Goal: Check status: Check status

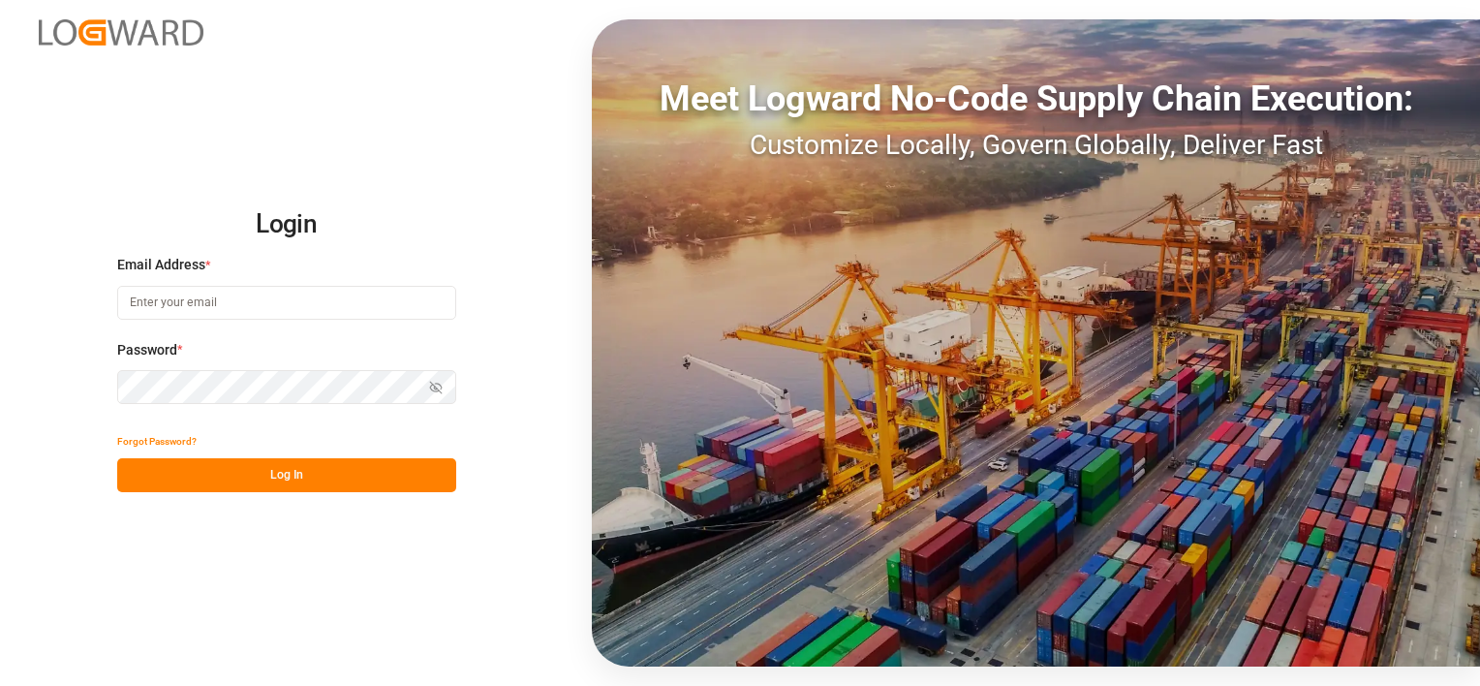
type input "[EMAIL_ADDRESS][PERSON_NAME][DOMAIN_NAME]"
click at [279, 468] on button "Log In" at bounding box center [286, 475] width 339 height 34
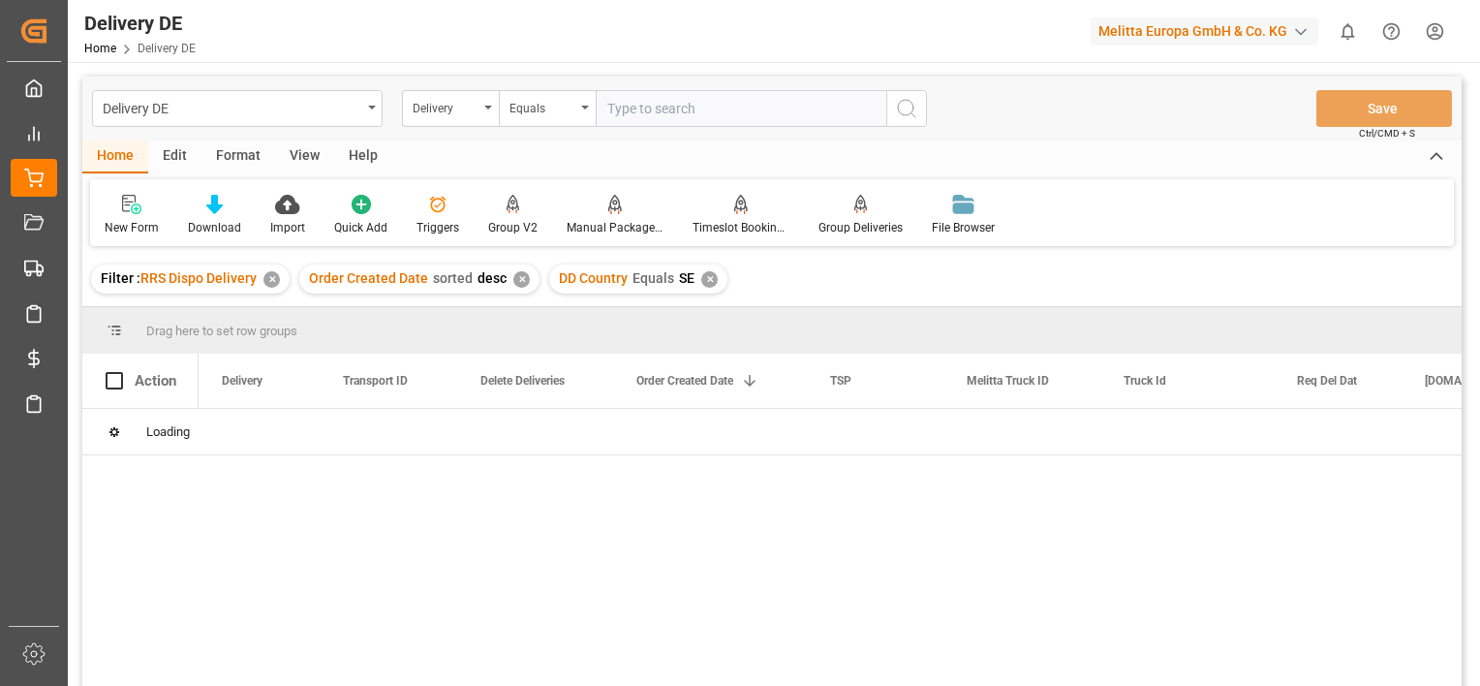
click at [271, 279] on div "✕" at bounding box center [271, 279] width 16 height 16
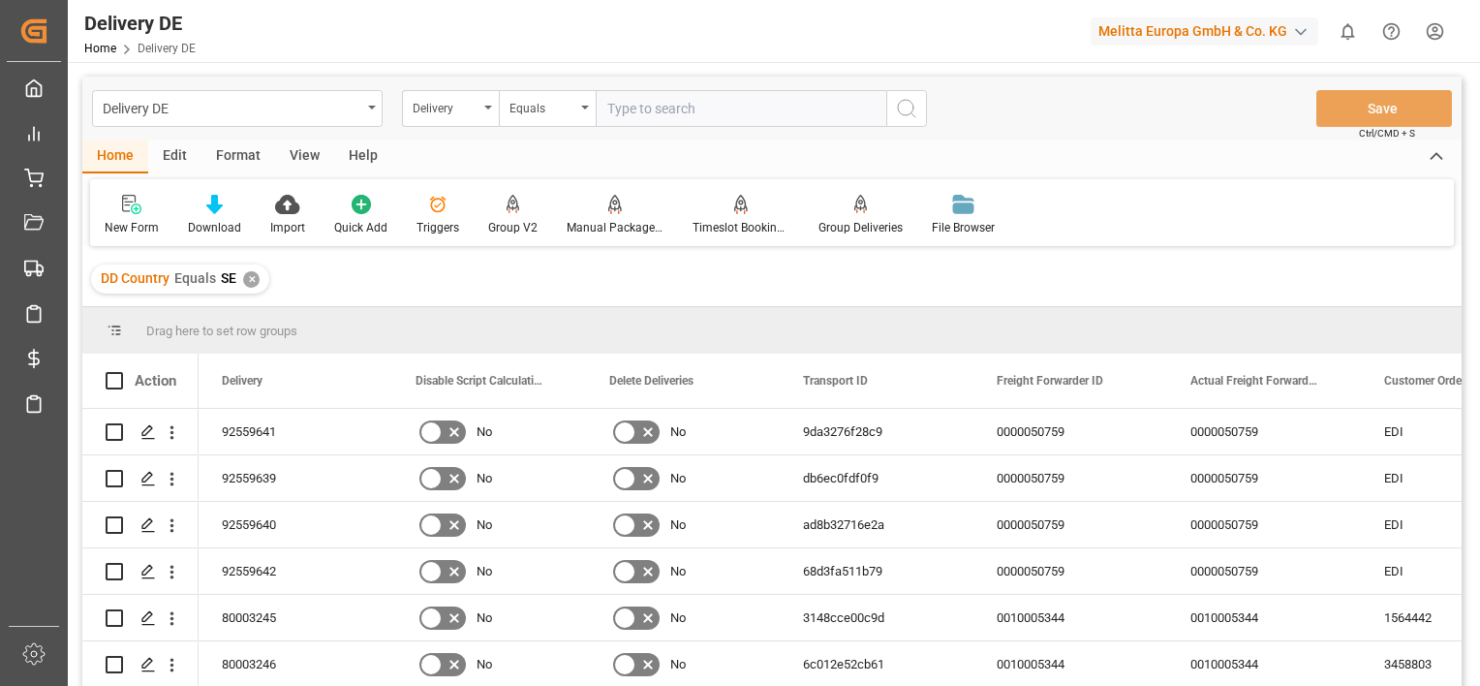
click at [683, 113] on input "text" at bounding box center [741, 108] width 291 height 37
paste input "92559984"
type input "92559984"
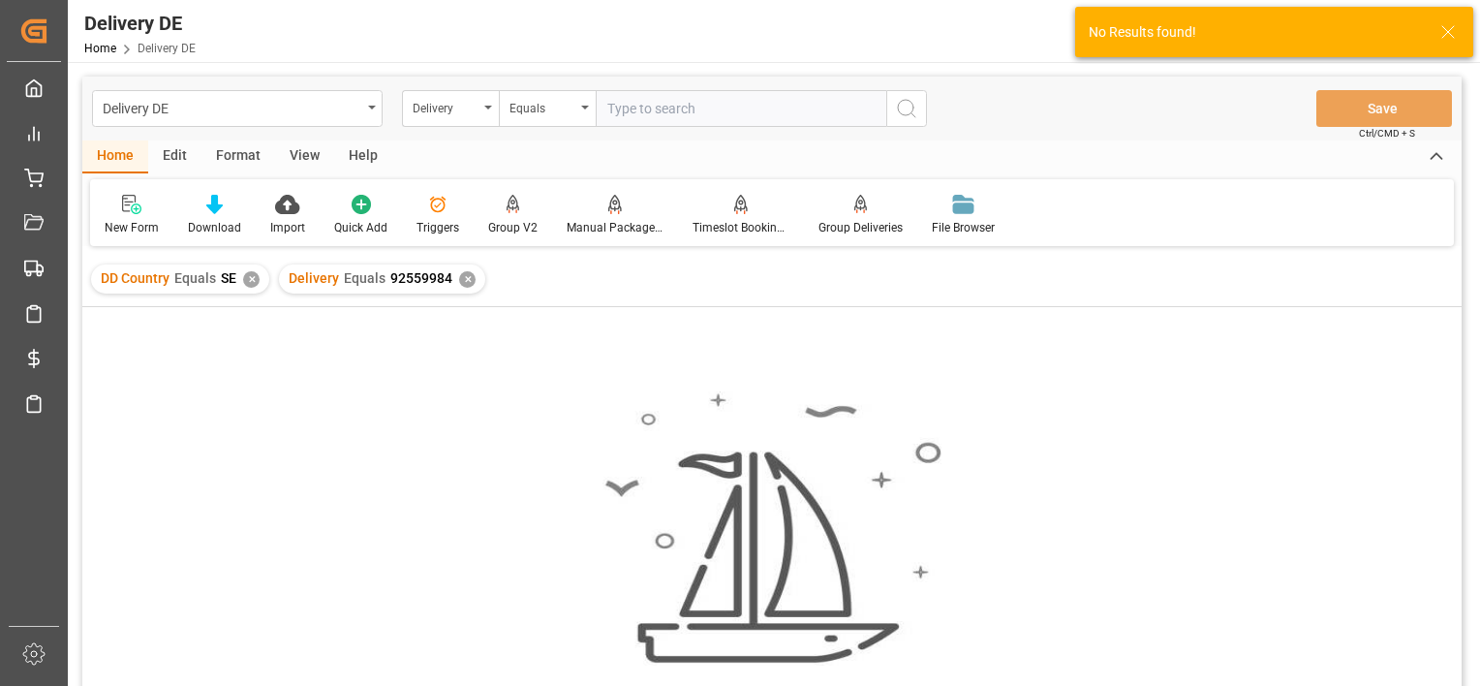
click at [246, 275] on div "✕" at bounding box center [251, 279] width 16 height 16
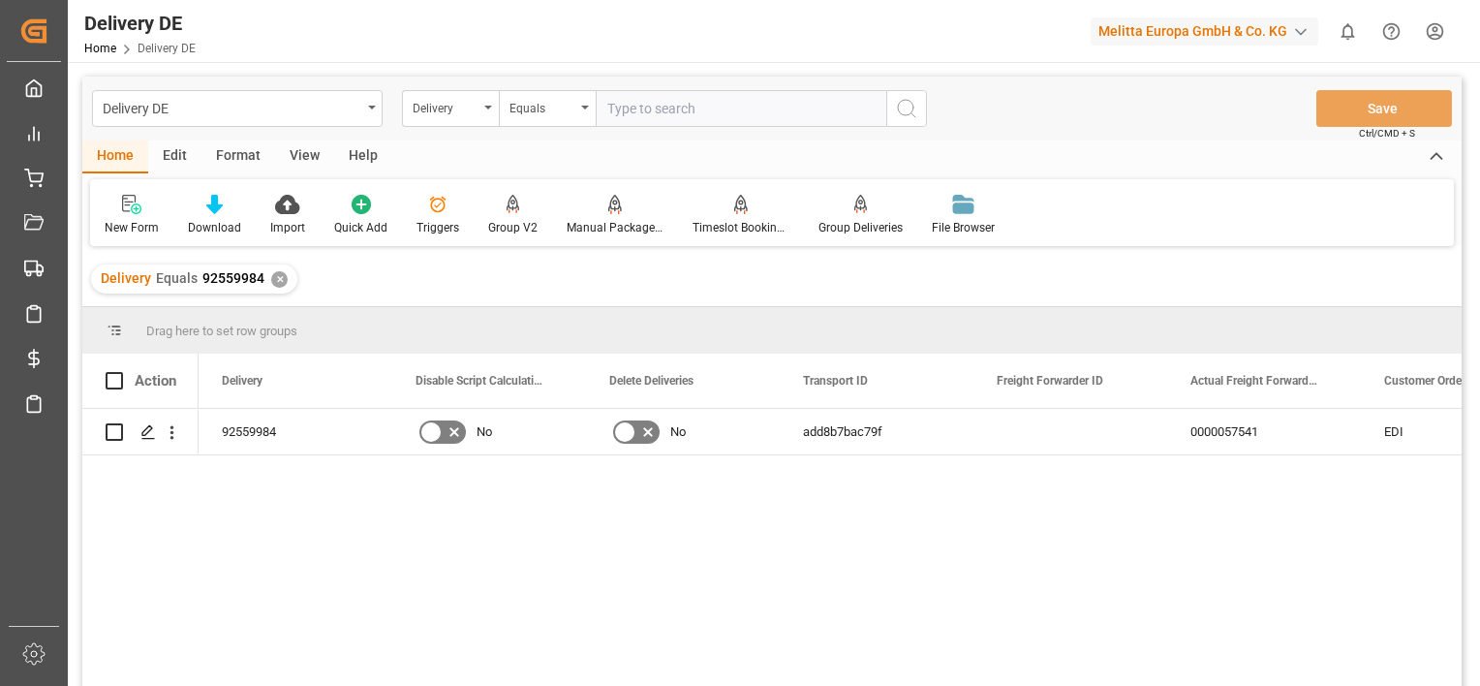
click at [618, 107] on input "text" at bounding box center [741, 108] width 291 height 37
paste input "92559986"
type input "92559986"
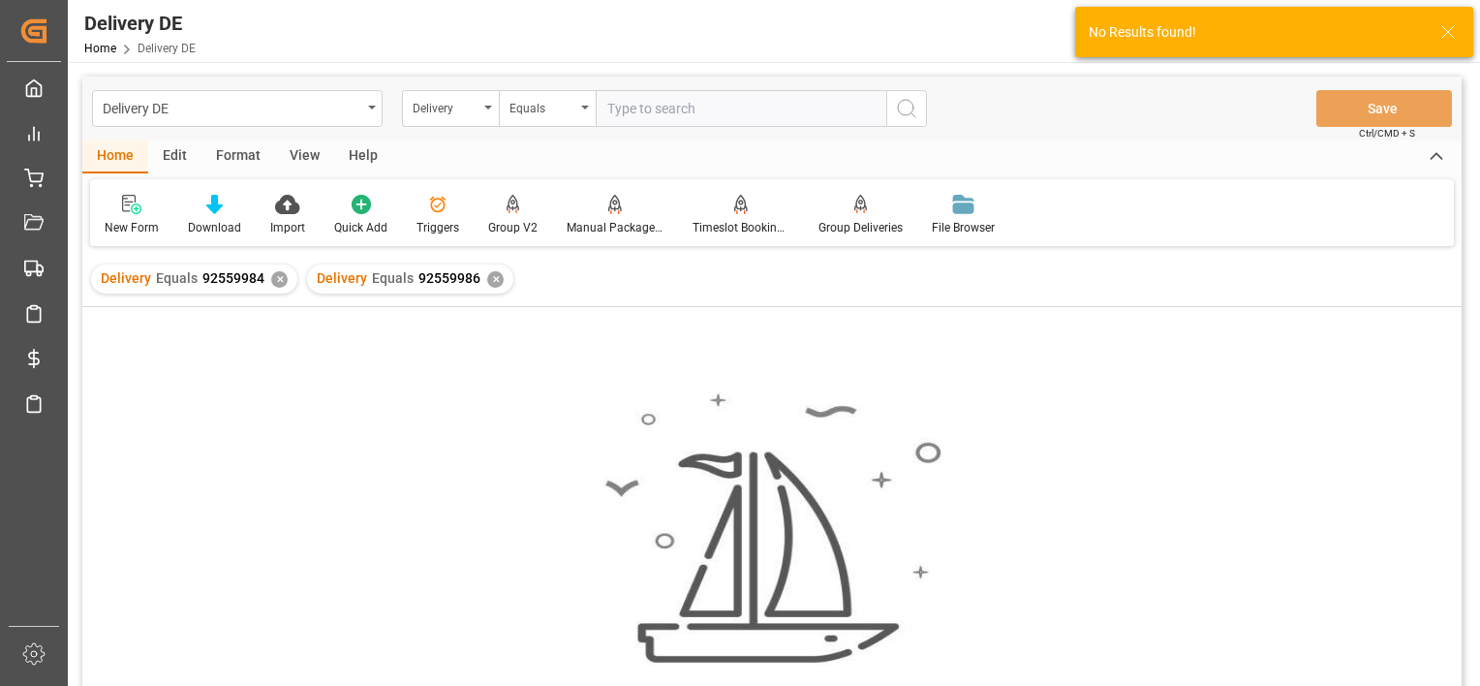
click at [273, 271] on div "✕" at bounding box center [279, 279] width 16 height 16
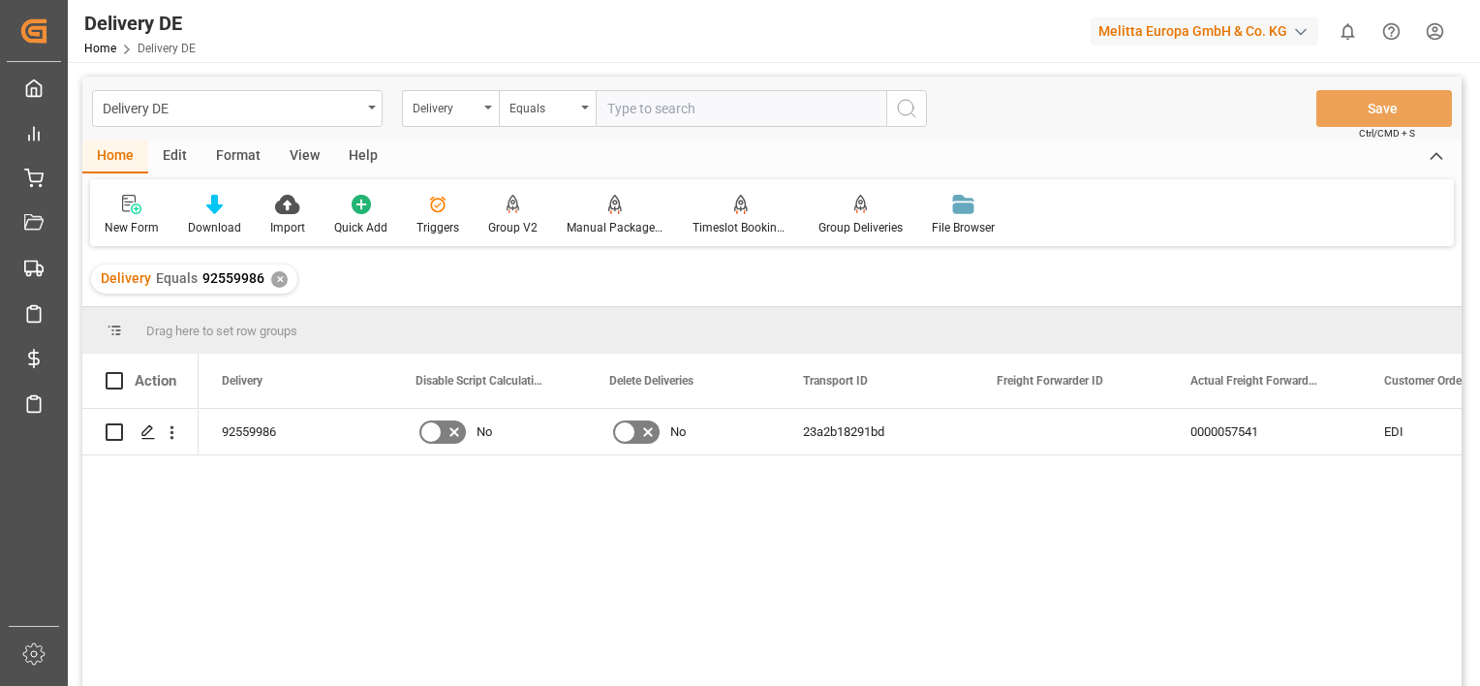
click at [279, 279] on div "✕" at bounding box center [279, 279] width 16 height 16
